Goal: Navigation & Orientation: Find specific page/section

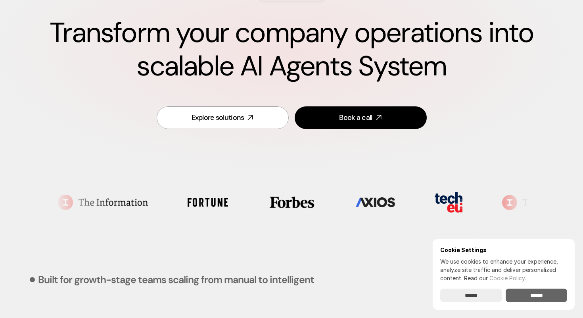
scroll to position [96, 0]
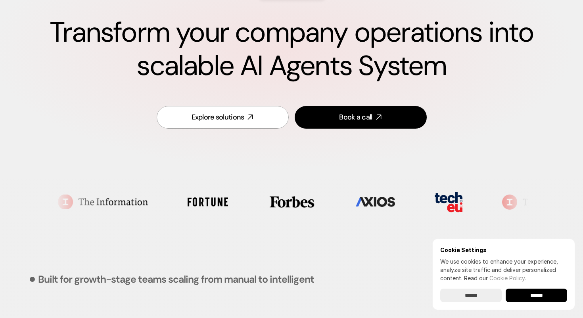
click at [546, 298] on input "******" at bounding box center [535, 294] width 61 height 13
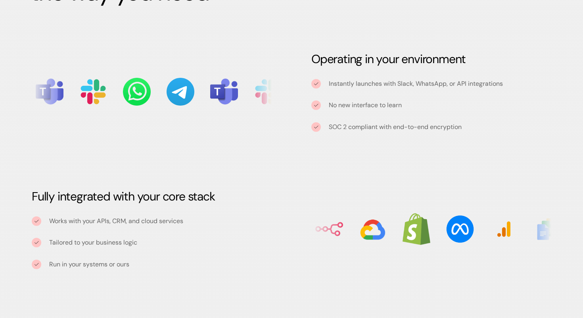
scroll to position [884, 0]
drag, startPoint x: 328, startPoint y: 82, endPoint x: 498, endPoint y: 91, distance: 169.5
click at [498, 91] on div "Instantly launches with Slack, WhatsApp, or API integrations No new interface t…" at bounding box center [431, 104] width 240 height 53
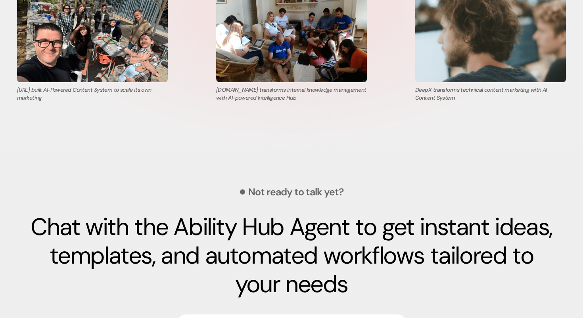
scroll to position [1730, 0]
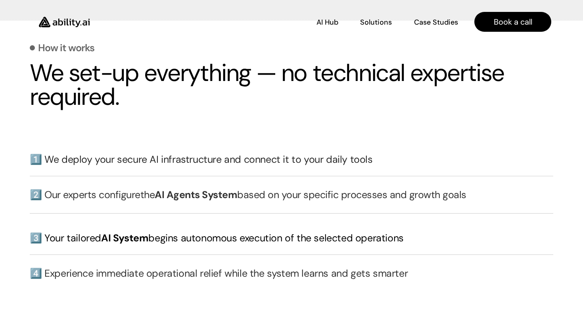
click at [76, 160] on h3 "1️⃣ We deploy your secure AI infrastructure and connect it to your daily tools" at bounding box center [291, 159] width 523 height 14
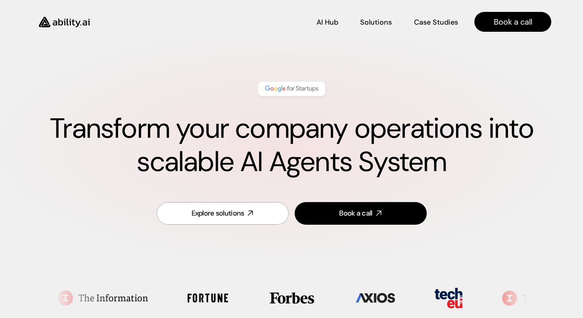
scroll to position [0, 0]
click at [435, 16] on link "Case Studies Case Studies" at bounding box center [436, 22] width 44 height 14
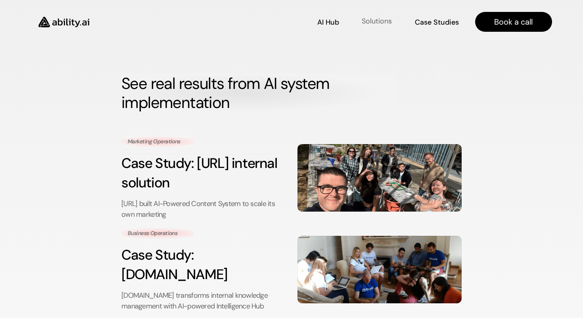
click at [389, 22] on p "Solutions" at bounding box center [376, 21] width 30 height 10
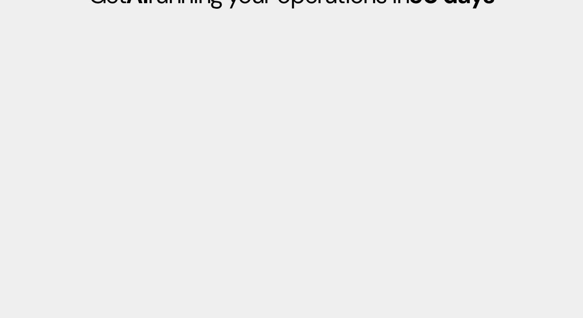
scroll to position [2277, 0]
